Goal: Task Accomplishment & Management: Manage account settings

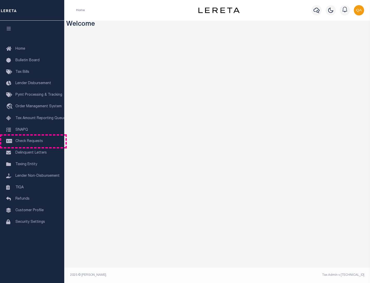
click at [32, 141] on span "Check Requests" at bounding box center [28, 141] width 27 height 4
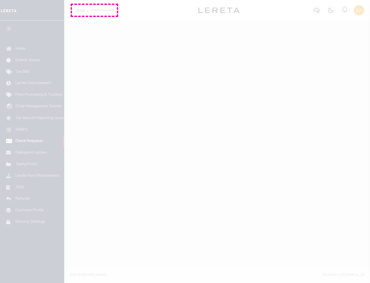
select select "50"
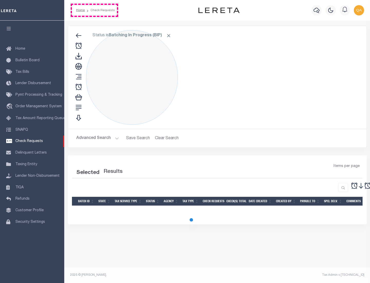
select select "50"
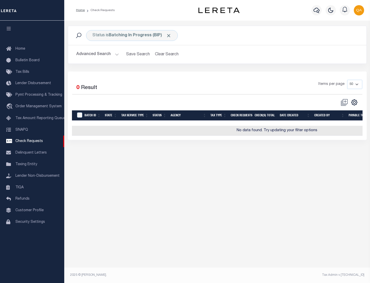
click at [169, 35] on span "Click to Remove" at bounding box center [168, 35] width 5 height 5
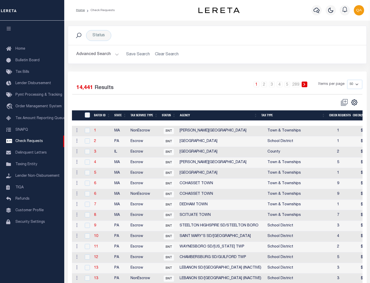
scroll to position [248, 0]
